Goal: Check status: Check status

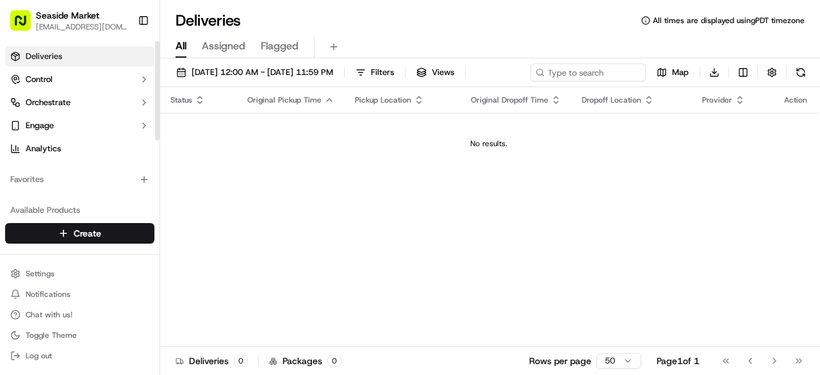
click at [213, 43] on span "Assigned" at bounding box center [224, 45] width 44 height 15
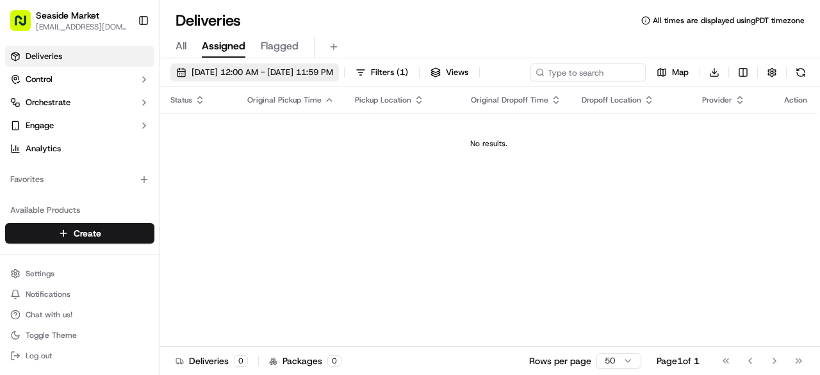
click at [287, 72] on span "[DATE] 12:00 AM - [DATE] 11:59 PM" at bounding box center [263, 73] width 142 height 12
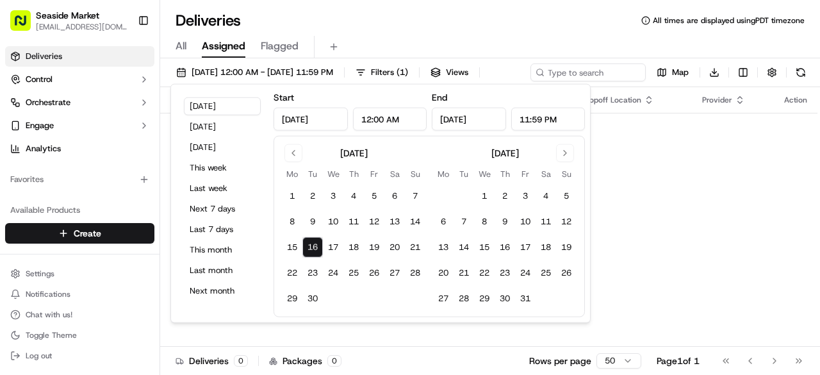
click at [313, 248] on button "16" at bounding box center [313, 247] width 21 height 21
click at [309, 275] on button "23" at bounding box center [313, 273] width 21 height 21
type input "[DATE]"
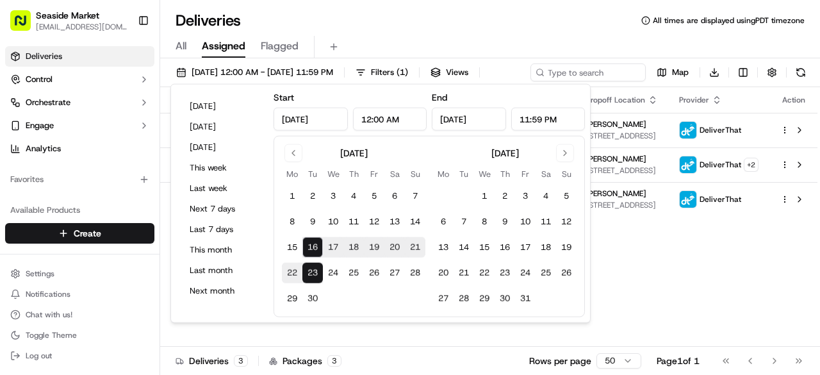
click at [697, 289] on div "Status Original Pickup Time Pickup Location Original Dropoff Time Dropoff Locat…" at bounding box center [489, 217] width 658 height 260
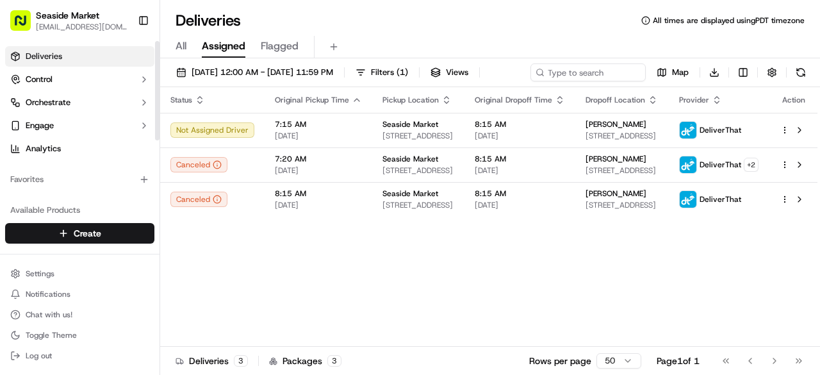
click at [55, 46] on link "Deliveries" at bounding box center [79, 56] width 149 height 21
